Goal: Task Accomplishment & Management: Manage account settings

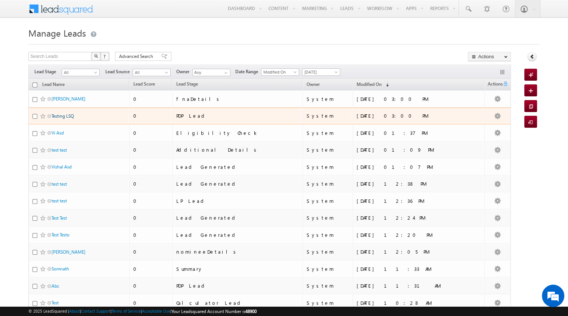
click at [60, 116] on link "Testing LSQ" at bounding box center [63, 116] width 22 height 6
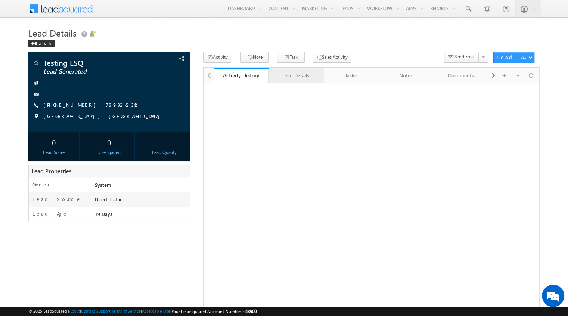
click at [293, 77] on div "Lead Details" at bounding box center [295, 75] width 42 height 9
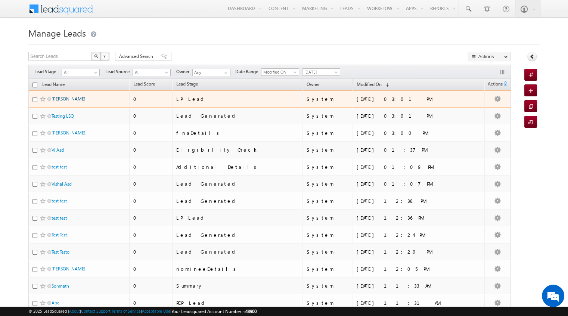
click at [78, 96] on link "Mohit Ramtari" at bounding box center [69, 99] width 34 height 6
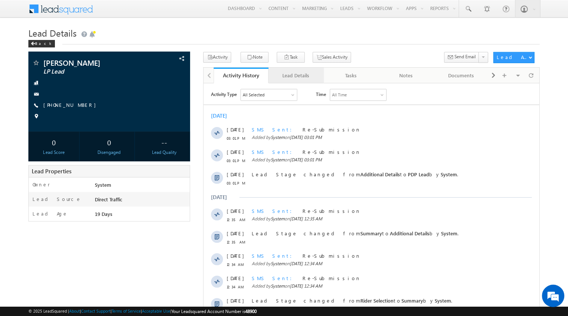
click at [291, 82] on link "Lead Details" at bounding box center [295, 76] width 55 height 16
click at [302, 78] on div "Lead Details" at bounding box center [295, 75] width 42 height 9
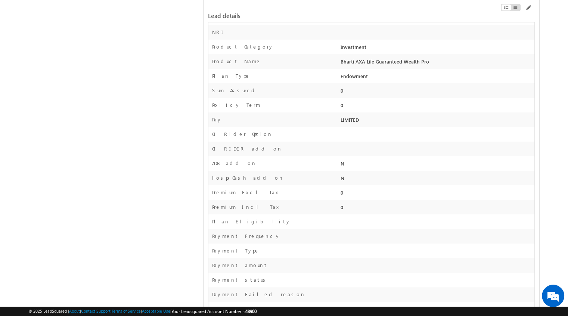
scroll to position [327, 0]
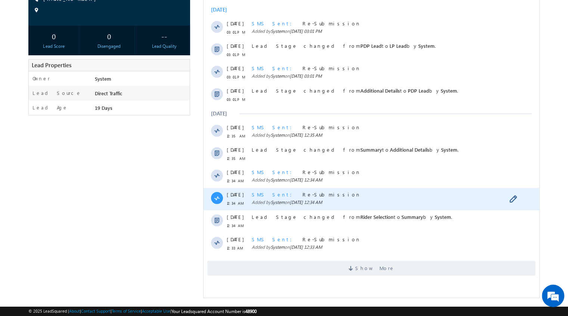
click at [311, 192] on div "SMS Sent Re-Submission" at bounding box center [375, 194] width 246 height 7
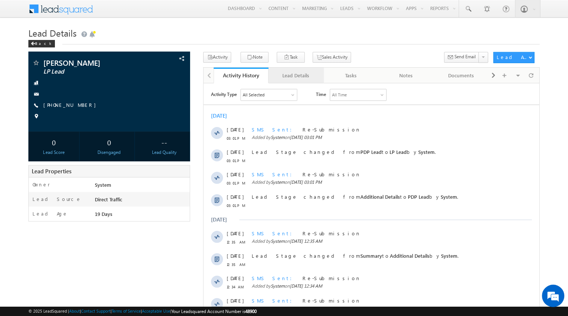
click at [297, 72] on div "Lead Details" at bounding box center [295, 75] width 42 height 9
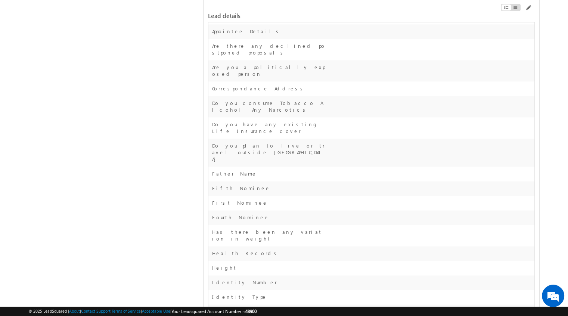
scroll to position [874, 0]
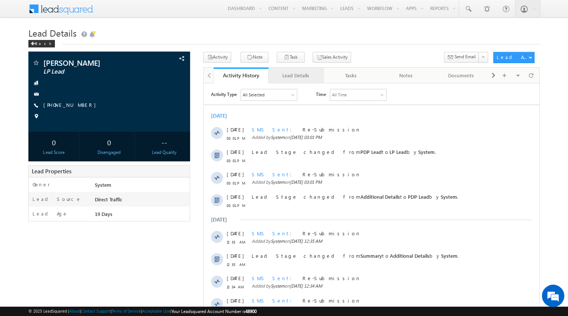
click at [295, 79] on div "Lead Details" at bounding box center [295, 75] width 42 height 9
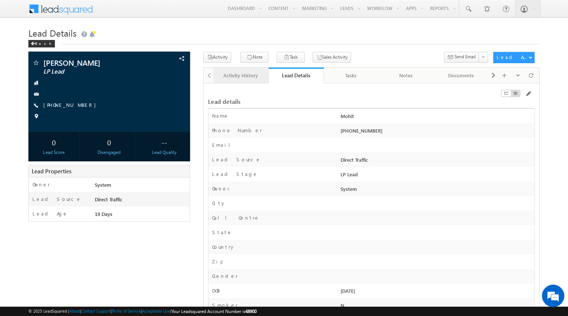
click at [233, 68] on link "Activity History" at bounding box center [241, 76] width 55 height 16
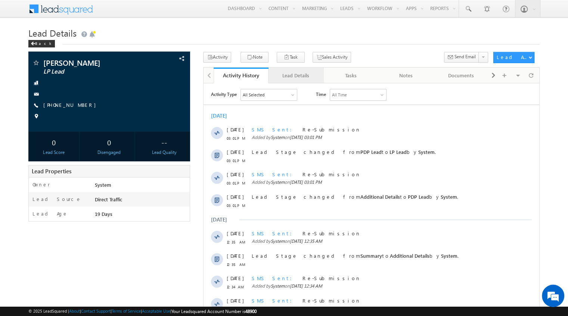
click at [296, 77] on div "Lead Details" at bounding box center [295, 75] width 42 height 9
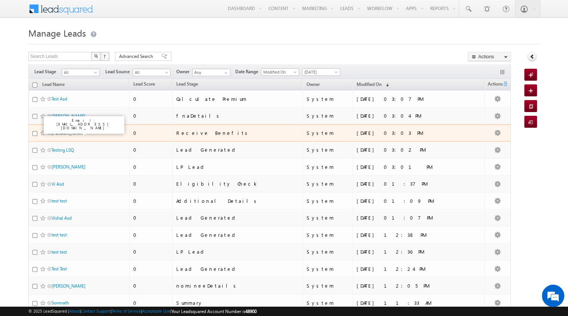
click at [74, 134] on link "[PERSON_NAME]" at bounding box center [69, 133] width 34 height 6
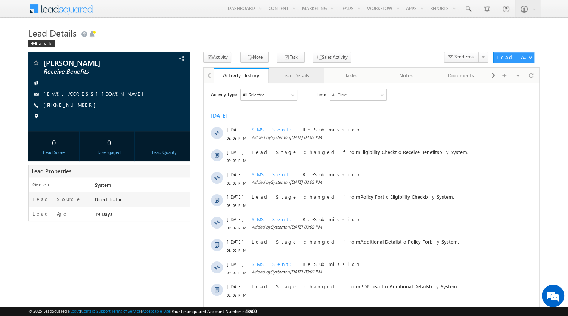
click at [289, 80] on div "Lead Details" at bounding box center [295, 75] width 42 height 9
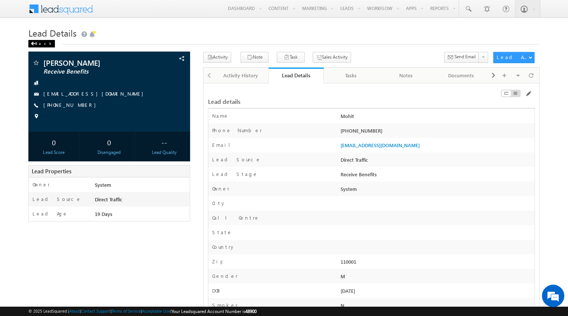
click at [32, 44] on span at bounding box center [33, 44] width 4 height 4
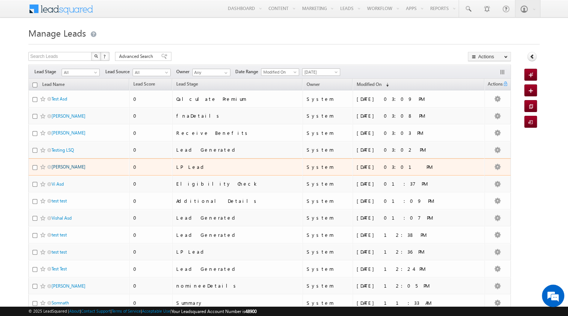
click at [63, 165] on link "[PERSON_NAME]" at bounding box center [69, 167] width 34 height 6
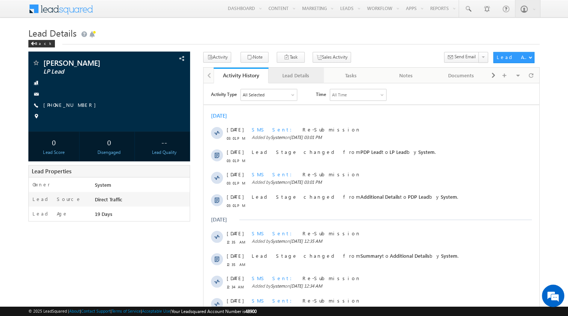
click at [292, 71] on div "Lead Details" at bounding box center [295, 75] width 42 height 9
